Goal: Transaction & Acquisition: Purchase product/service

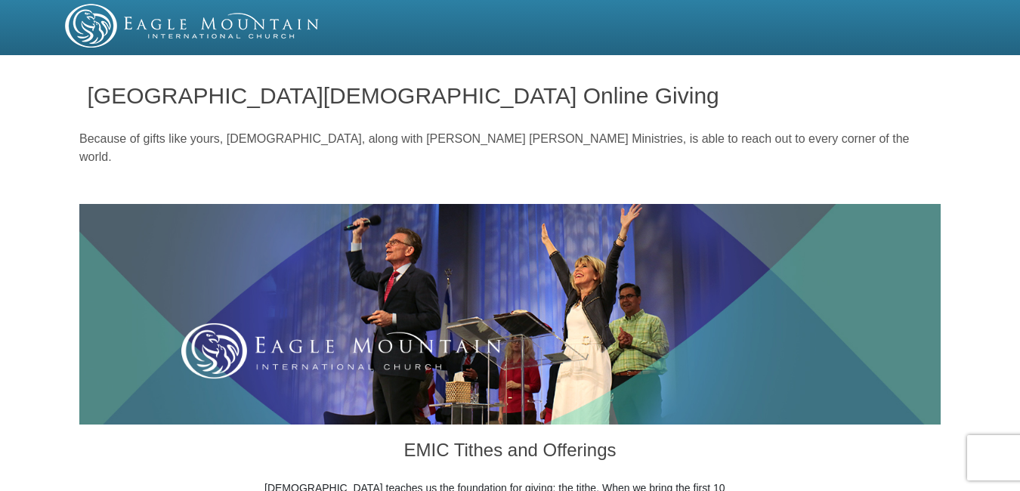
drag, startPoint x: 1019, startPoint y: 36, endPoint x: 1006, endPoint y: 94, distance: 60.3
drag, startPoint x: 1006, startPoint y: 94, endPoint x: 877, endPoint y: 110, distance: 130.1
click at [877, 110] on div "Eagle Mountain International Church Online Giving" at bounding box center [510, 91] width 862 height 62
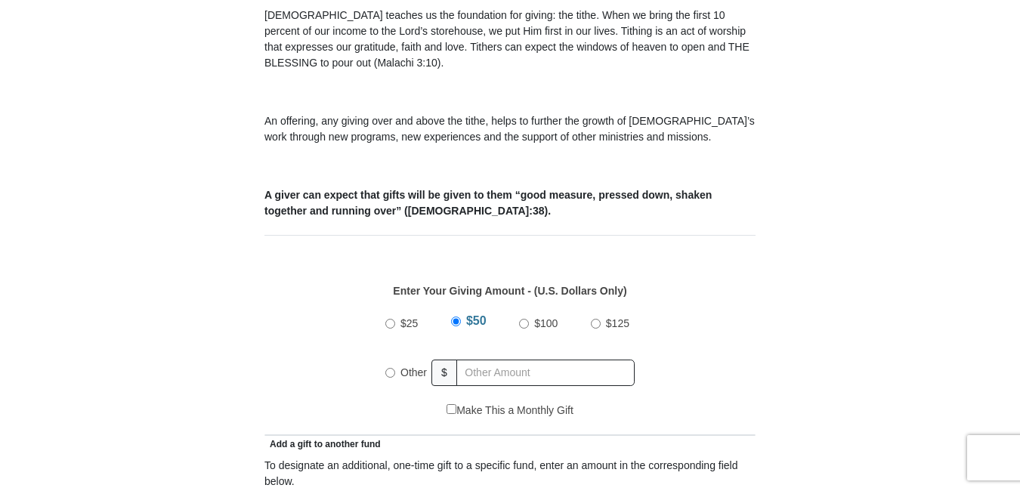
scroll to position [478, 0]
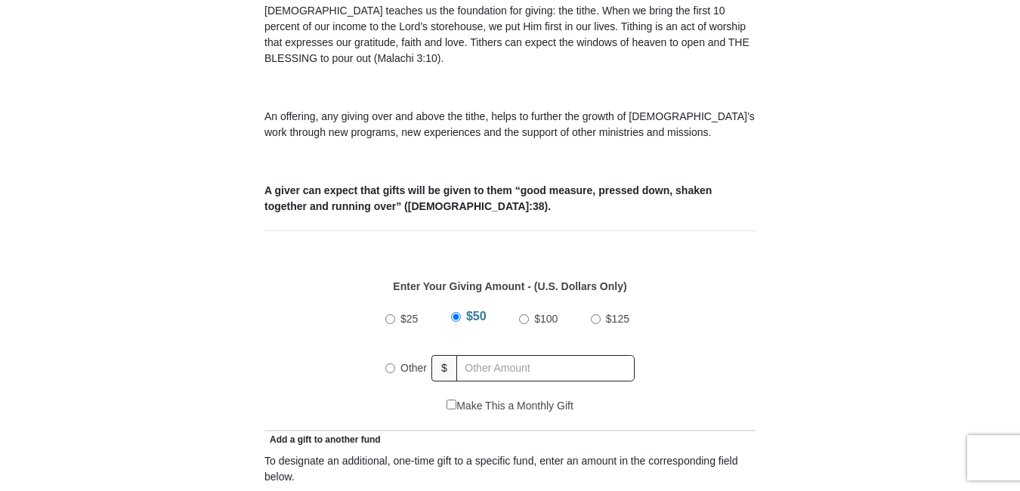
click at [388, 364] on input "Other" at bounding box center [390, 369] width 10 height 10
radio input "true"
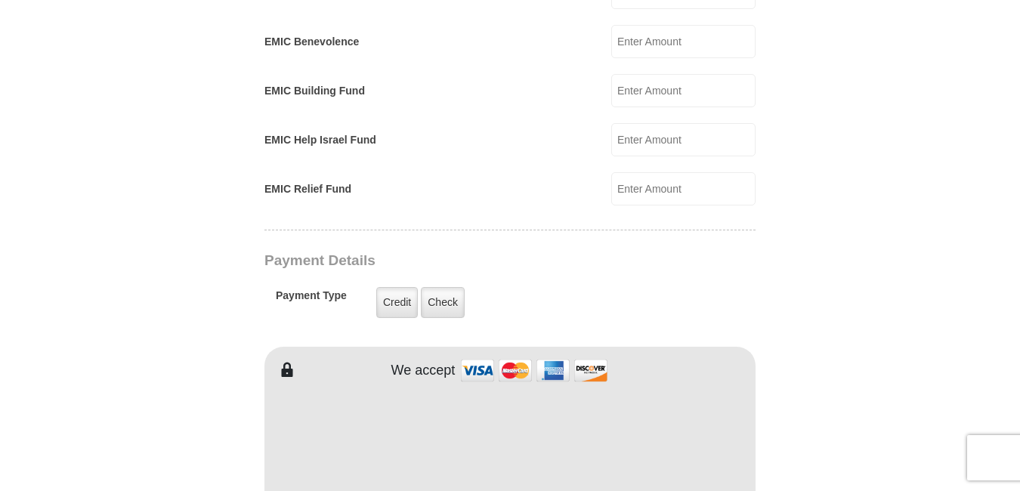
scroll to position [1029, 0]
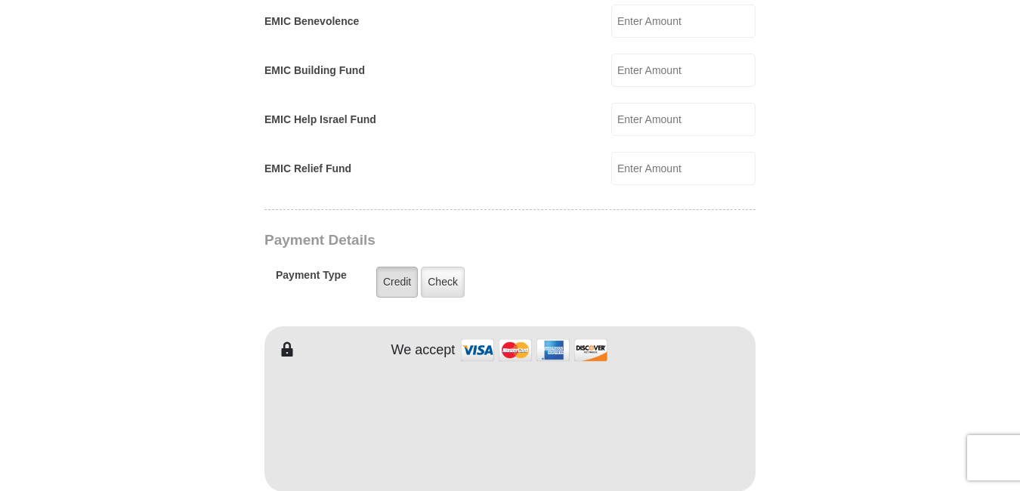
type input "60.00"
click at [395, 267] on label "Credit" at bounding box center [397, 282] width 42 height 31
click at [0, 0] on input "Credit" at bounding box center [0, 0] width 0 height 0
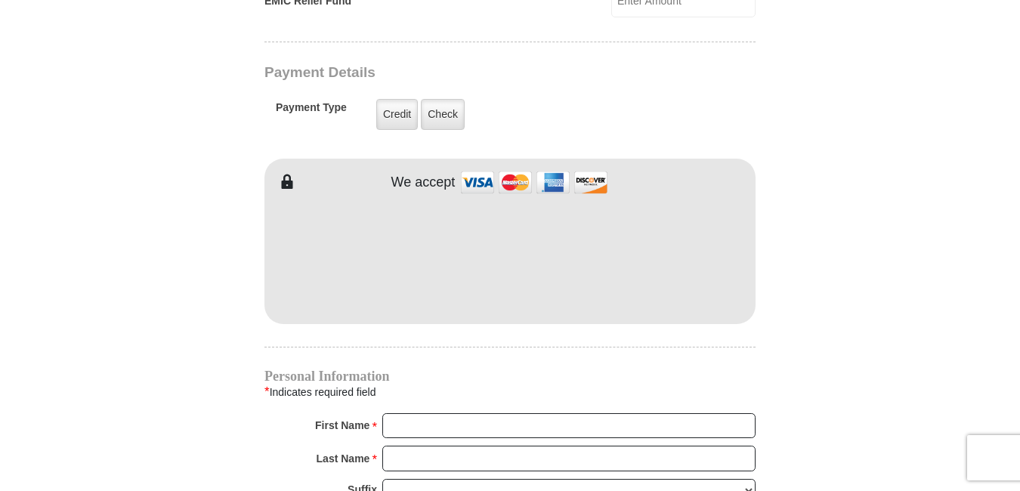
scroll to position [1280, 0]
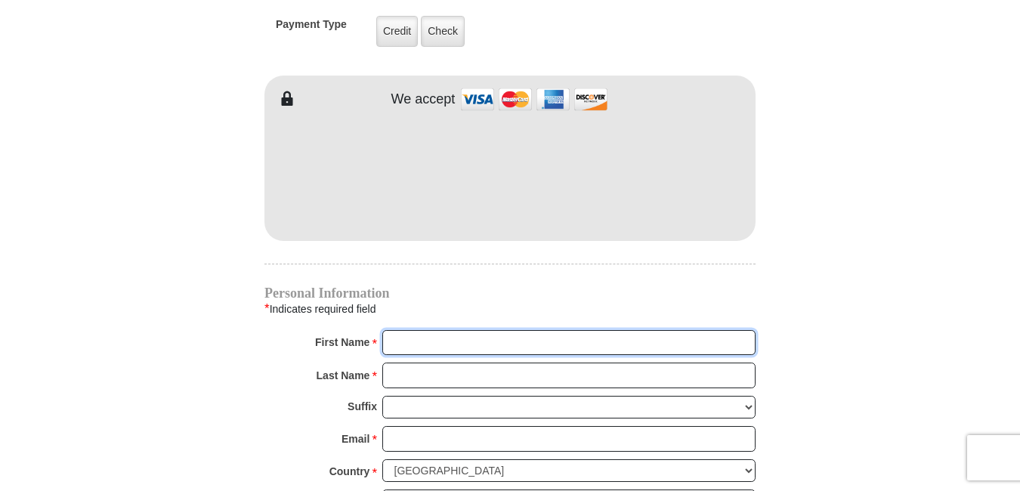
click at [417, 330] on input "First Name *" at bounding box center [568, 343] width 373 height 26
type input "Bobbi"
type input "Matthews"
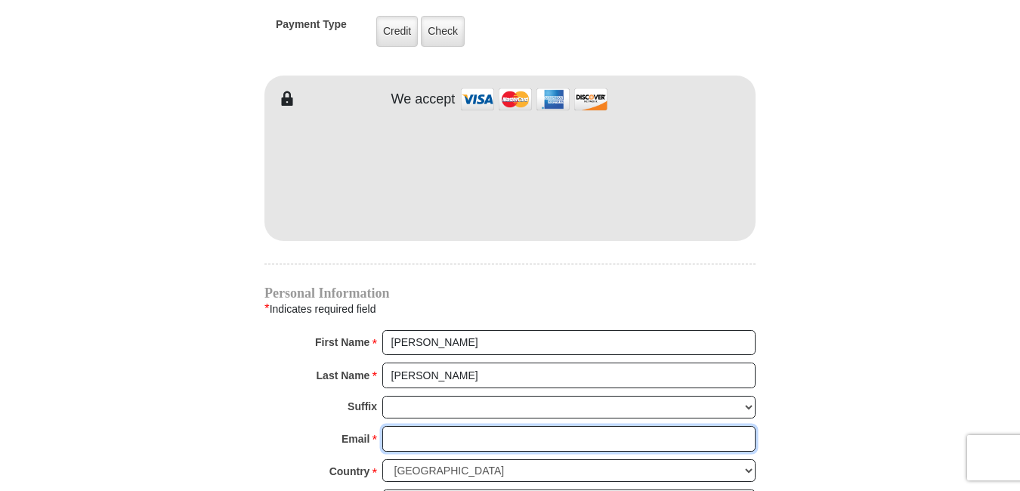
type input "bobkmatt@att.net"
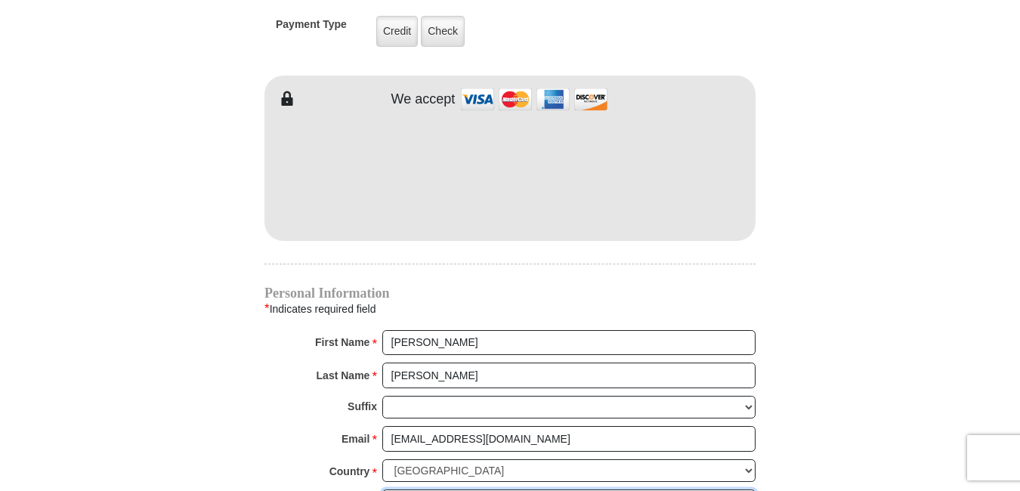
type input "3927 Bonnington CT"
type input "Atlanta"
type input "30341"
type input "4049660818"
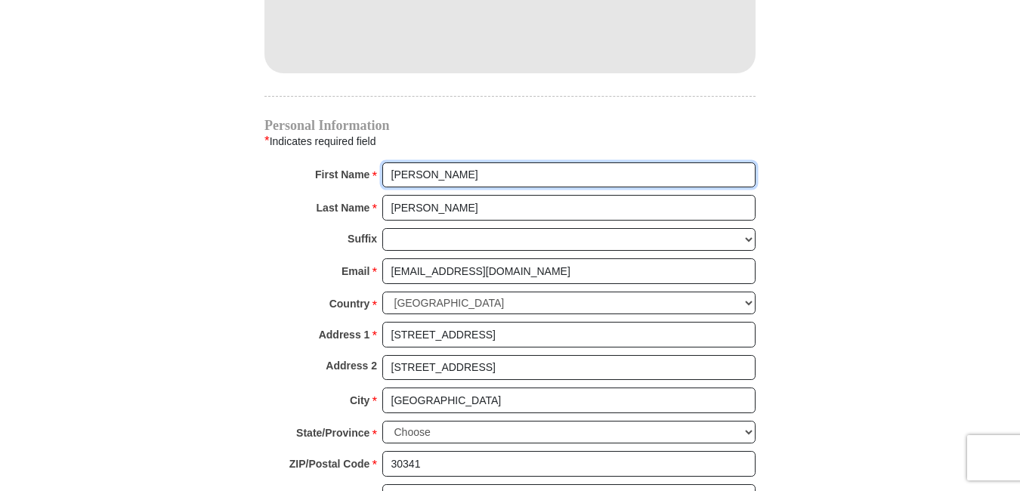
scroll to position [1453, 0]
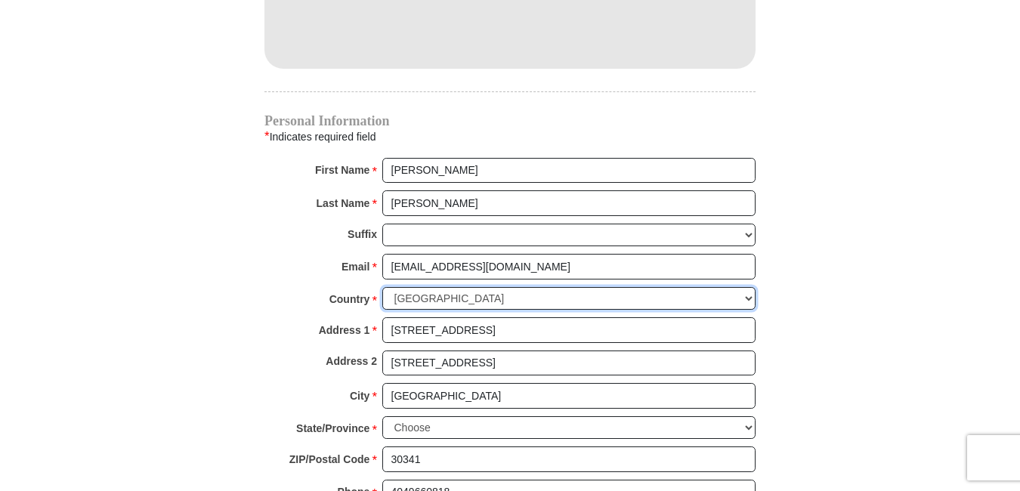
click at [726, 287] on select "United States of America Canada Antigua and Barbuda Argentina Armenia Aruba Aus…" at bounding box center [568, 298] width 373 height 23
click at [748, 287] on select "United States of America Canada Antigua and Barbuda Argentina Armenia Aruba Aus…" at bounding box center [568, 298] width 373 height 23
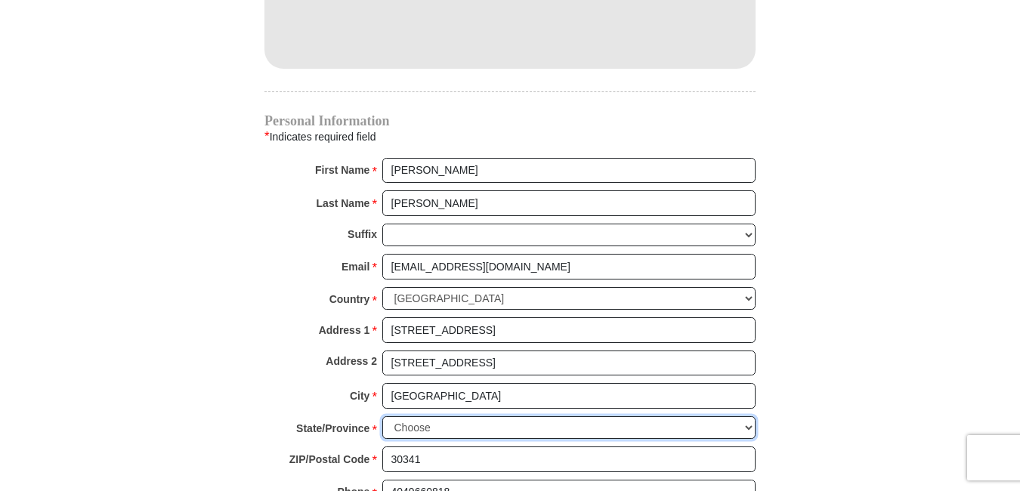
click at [749, 416] on select "Choose Alabama Alaska American Samoa Arizona Arkansas Armed Forces Americas Arm…" at bounding box center [568, 427] width 373 height 23
select select "GA"
click at [382, 416] on select "Choose Alabama Alaska American Samoa Arizona Arkansas Armed Forces Americas Arm…" at bounding box center [568, 427] width 373 height 23
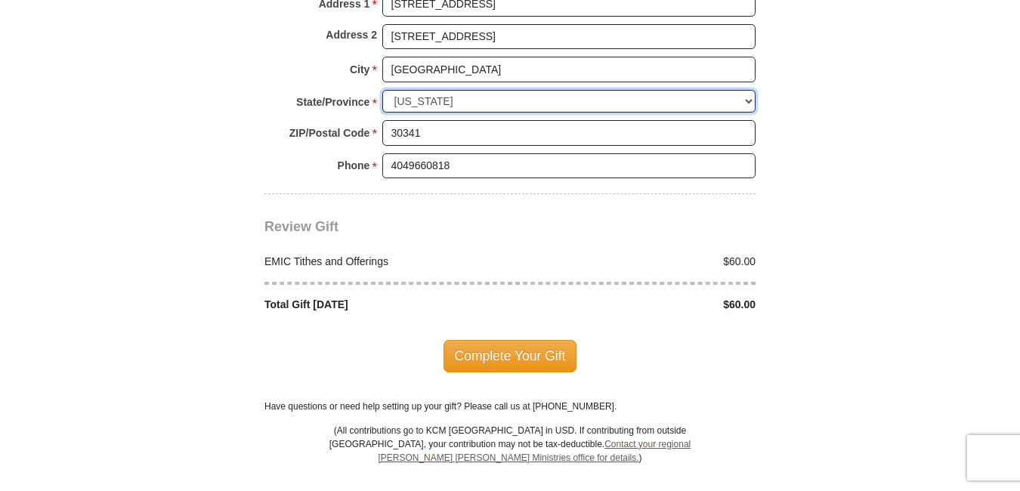
scroll to position [1791, 0]
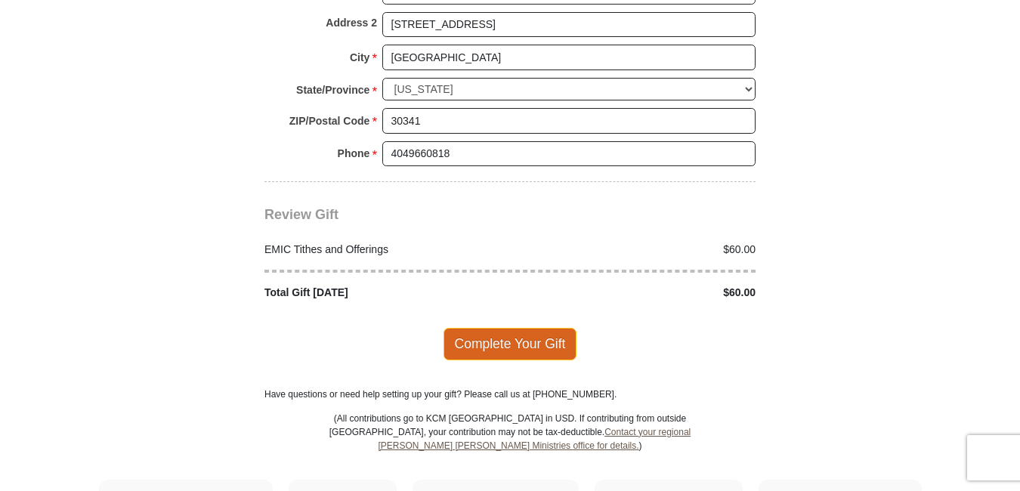
click at [506, 328] on span "Complete Your Gift" at bounding box center [511, 344] width 134 height 32
